Goal: Task Accomplishment & Management: Use online tool/utility

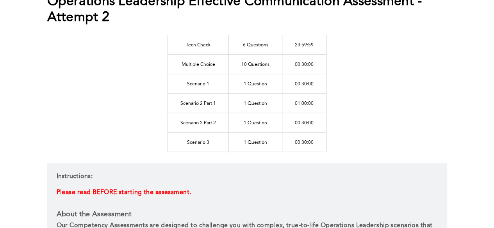
scroll to position [110, 0]
click at [399, 55] on div "Operations Leadership Effective Communication Assessment - Attempt 2 Tech Check…" at bounding box center [247, 226] width 400 height 582
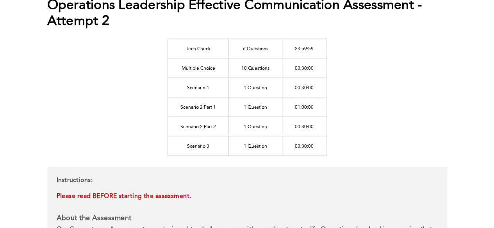
scroll to position [104, 0]
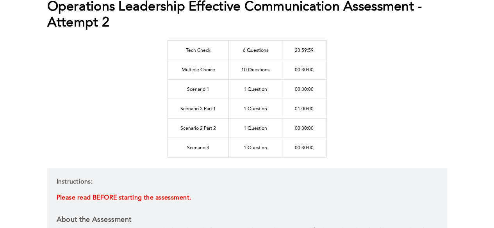
click at [205, 73] on td "Multiple Choice" at bounding box center [198, 70] width 61 height 20
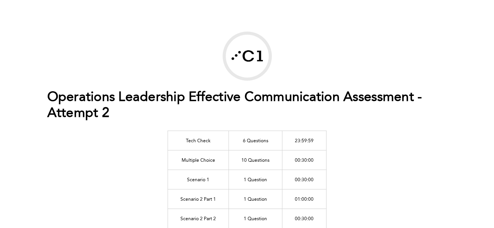
scroll to position [0, 0]
